Goal: Task Accomplishment & Management: Complete application form

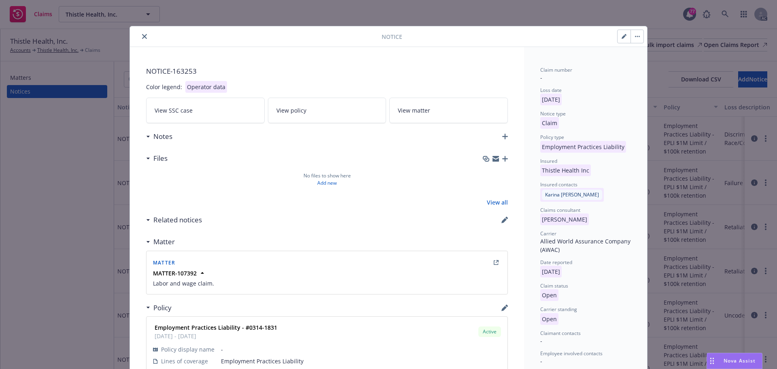
click at [624, 38] on button "button" at bounding box center [624, 36] width 13 height 13
select select "EMPLOYMENT_PRACTICES_LIABILITY"
select select "open"
select select "CLAIM"
select select "OPEN"
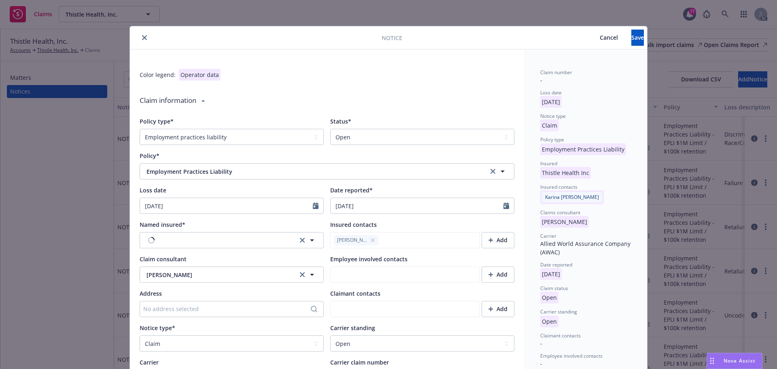
type textarea "x"
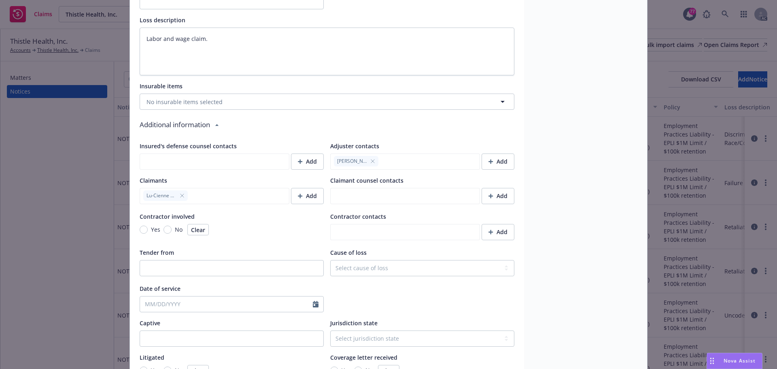
scroll to position [486, 0]
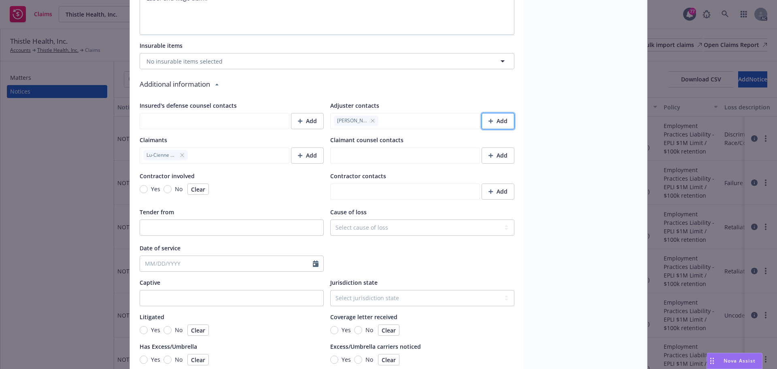
click at [499, 124] on div "Add" at bounding box center [498, 120] width 19 height 15
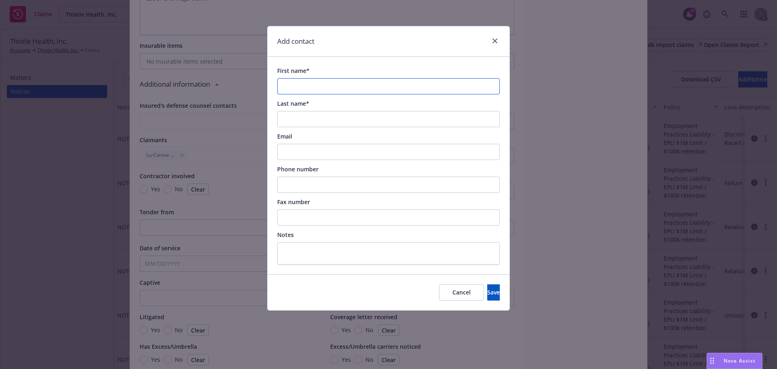
drag, startPoint x: 323, startPoint y: 78, endPoint x: 322, endPoint y: 85, distance: 6.5
click at [322, 84] on input "First name*" at bounding box center [388, 86] width 223 height 16
paste input "[PERSON_NAME]"
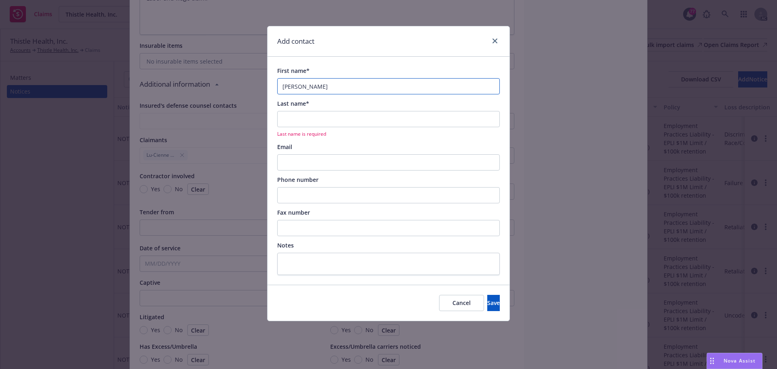
type input "[PERSON_NAME]"
click at [287, 117] on input "Last name*" at bounding box center [388, 119] width 223 height 16
paste input "Hyde"
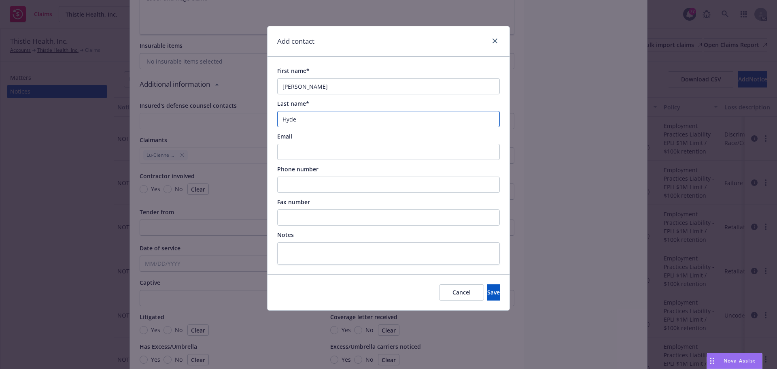
type input "Hyde"
click at [310, 151] on input "Email" at bounding box center [388, 152] width 223 height 16
paste input "[PERSON_NAME][EMAIL_ADDRESS][PERSON_NAME][DOMAIN_NAME]"
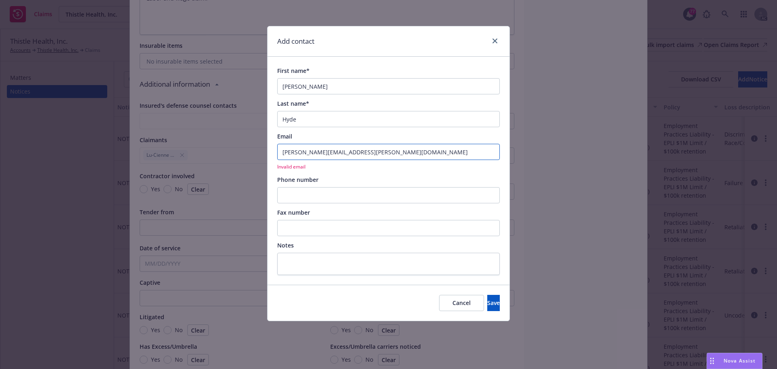
type input "[PERSON_NAME][EMAIL_ADDRESS][PERSON_NAME][DOMAIN_NAME]"
click at [299, 194] on input "Phone number" at bounding box center [388, 195] width 223 height 16
paste input "[PHONE_NUMBER]"
type input "[PHONE_NUMBER]"
click at [283, 150] on input "[PERSON_NAME][EMAIL_ADDRESS][PERSON_NAME][DOMAIN_NAME]" at bounding box center [388, 152] width 223 height 16
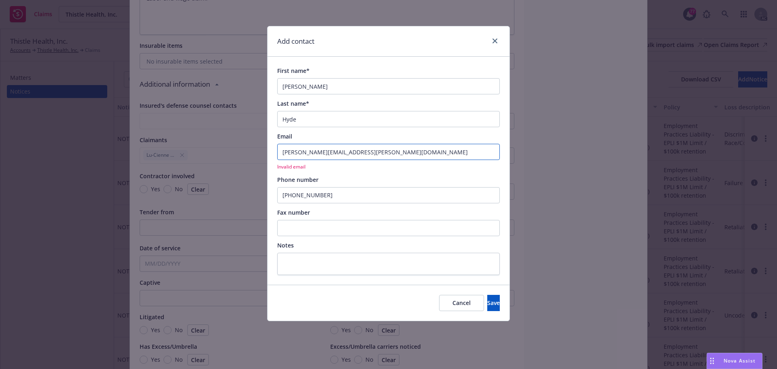
type input "[PERSON_NAME][EMAIL_ADDRESS][PERSON_NAME][DOMAIN_NAME]"
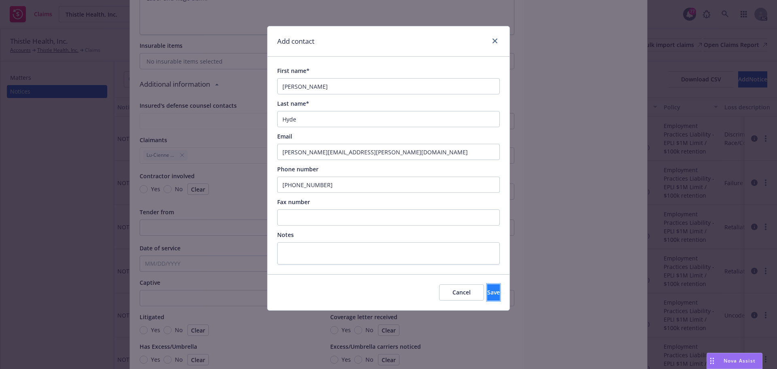
click at [489, 297] on button "Save" at bounding box center [493, 292] width 13 height 16
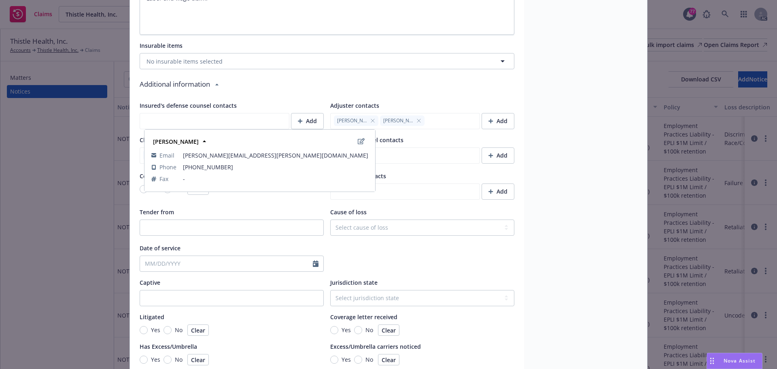
click at [371, 119] on icon "button" at bounding box center [372, 120] width 3 height 3
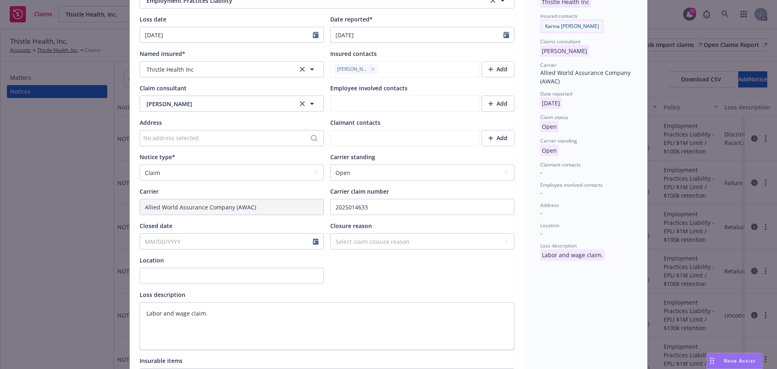
scroll to position [0, 0]
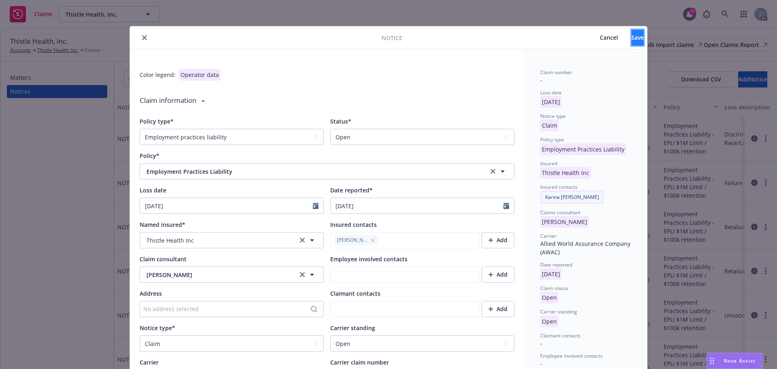
click at [632, 37] on span "Save" at bounding box center [638, 38] width 13 height 8
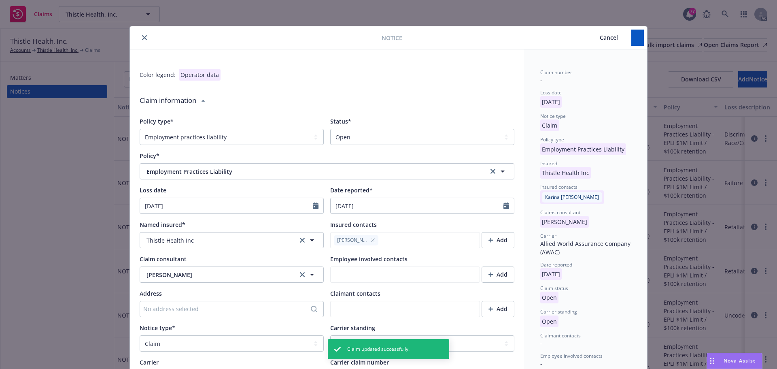
type textarea "x"
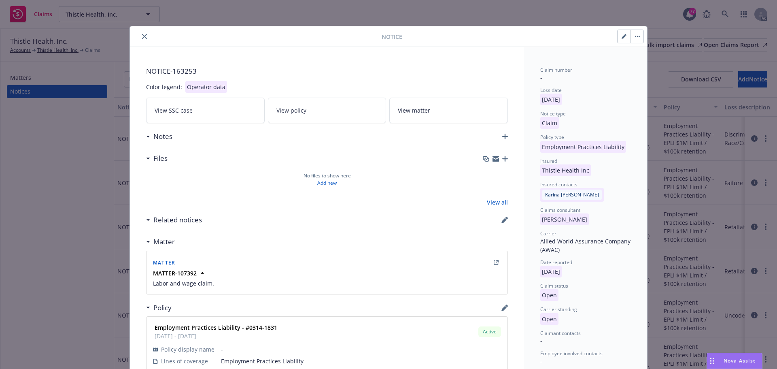
click at [142, 36] on icon "close" at bounding box center [144, 36] width 5 height 5
